Goal: Task Accomplishment & Management: Use online tool/utility

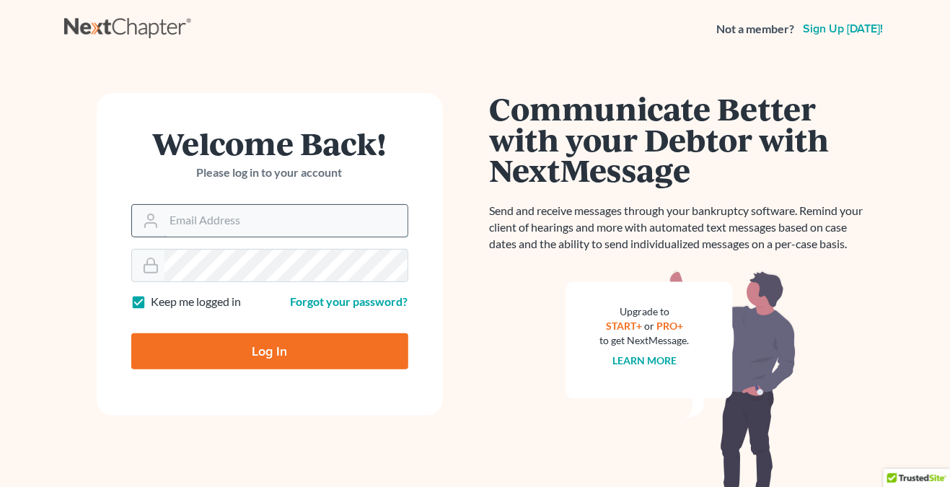
click at [285, 226] on input "Email Address" at bounding box center [285, 221] width 243 height 32
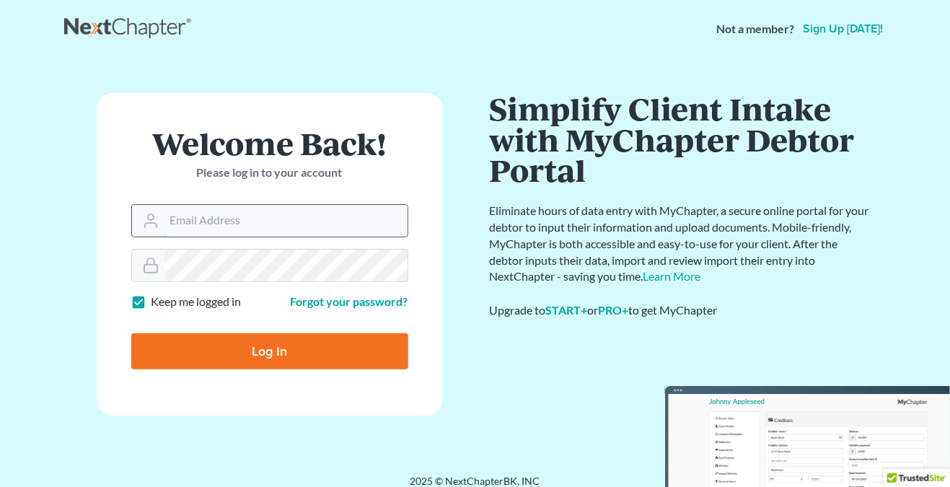
type input "THALIA@THALIARADEYLAW.COM"
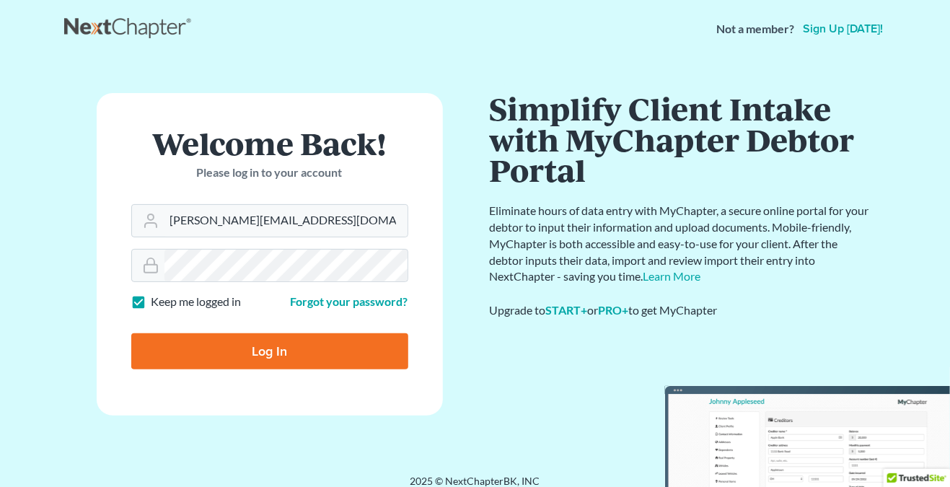
click at [279, 356] on input "Log In" at bounding box center [269, 351] width 277 height 36
type input "Thinking..."
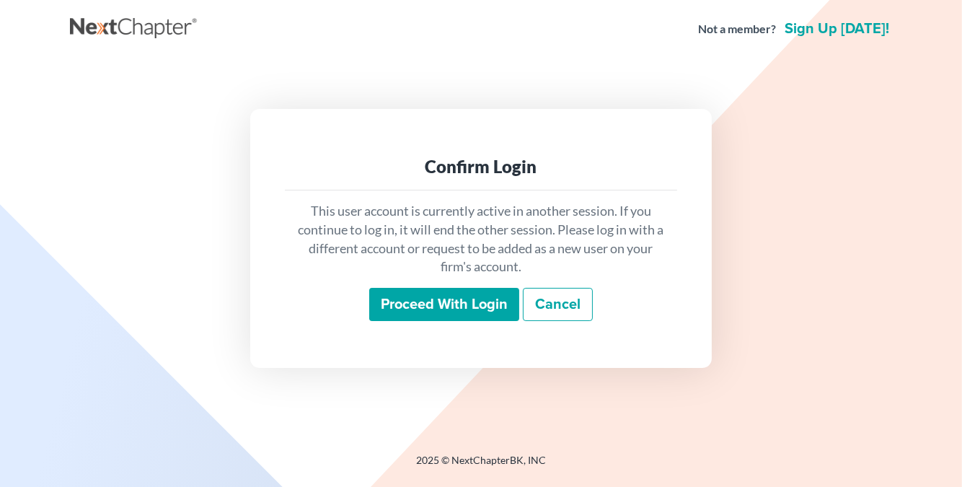
click at [467, 298] on input "Proceed with login" at bounding box center [444, 304] width 150 height 33
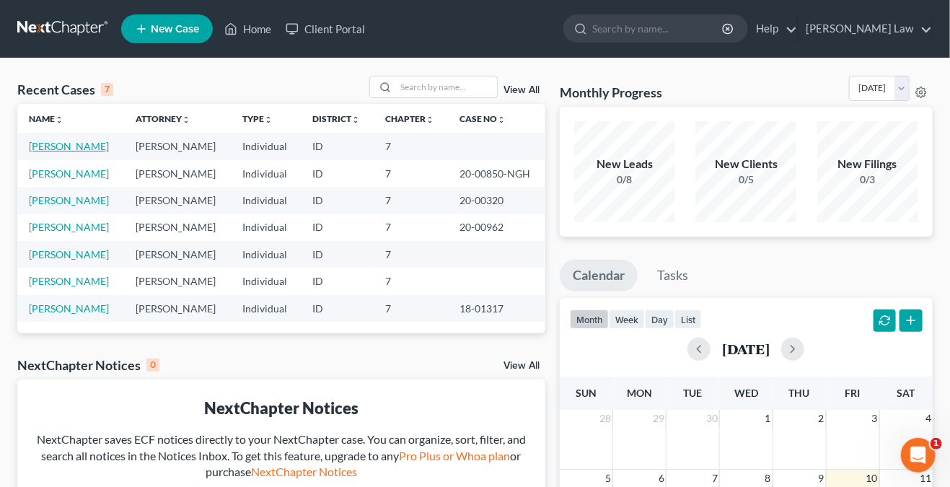
click at [61, 142] on link "[PERSON_NAME]" at bounding box center [69, 146] width 80 height 12
select select "0"
